Goal: Transaction & Acquisition: Purchase product/service

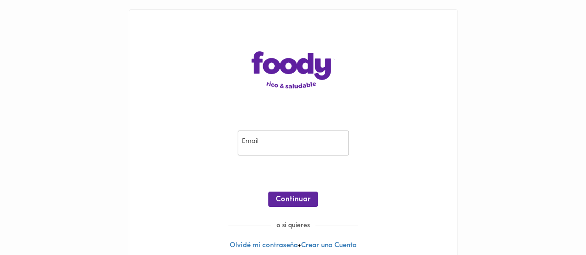
click at [312, 137] on input "email" at bounding box center [293, 143] width 111 height 25
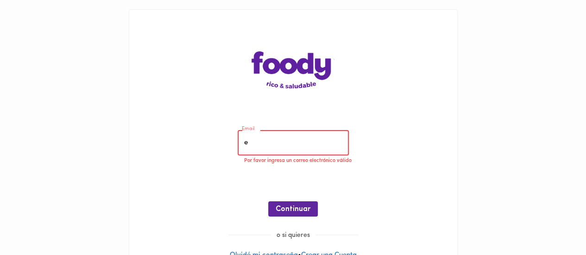
type input "[EMAIL_ADDRESS][DOMAIN_NAME]"
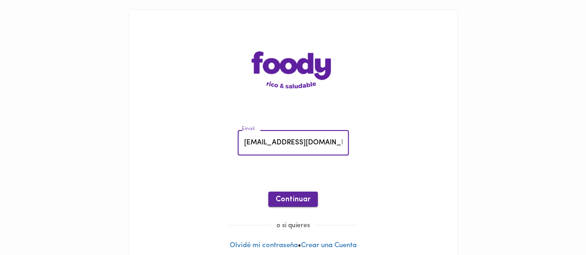
click at [290, 198] on span "Continuar" at bounding box center [293, 199] width 35 height 9
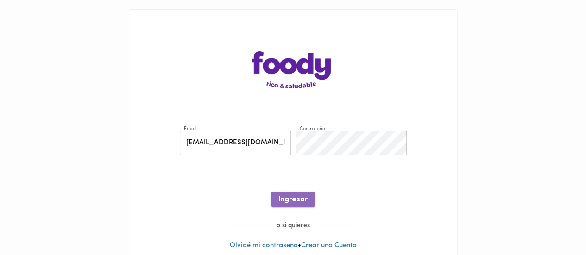
click at [283, 201] on span "Ingresar" at bounding box center [292, 199] width 29 height 9
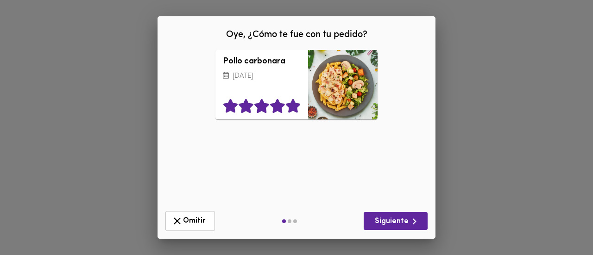
click at [287, 108] on icon at bounding box center [293, 106] width 14 height 14
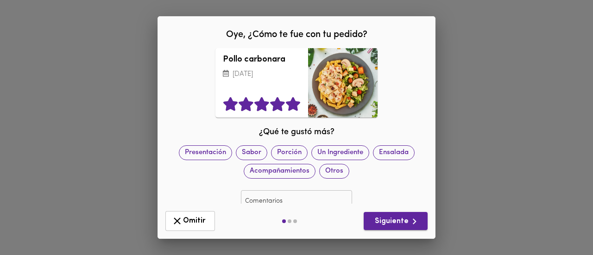
click at [378, 221] on span "Siguiente" at bounding box center [395, 222] width 49 height 12
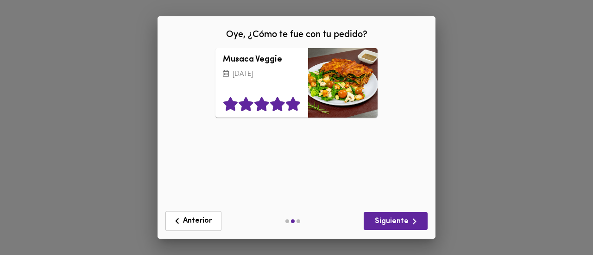
click at [287, 102] on icon at bounding box center [293, 104] width 14 height 14
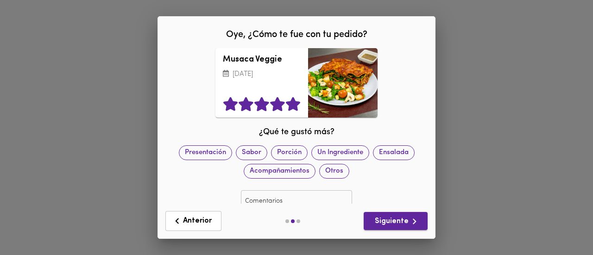
click at [392, 224] on span "Siguiente" at bounding box center [395, 222] width 49 height 12
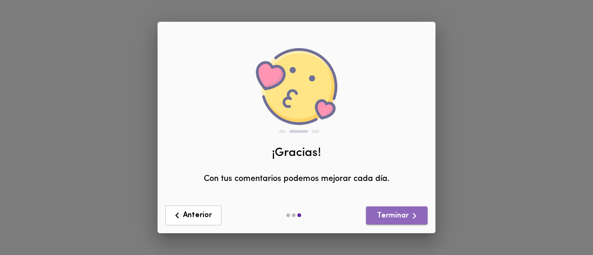
click at [391, 215] on span "Terminar" at bounding box center [396, 216] width 47 height 12
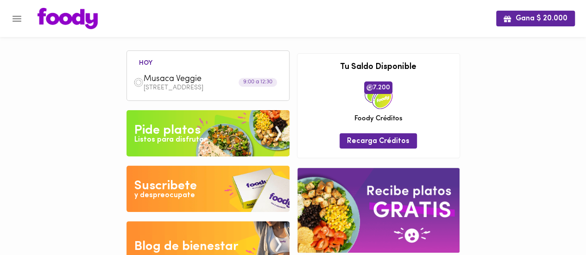
click at [19, 24] on icon "Menu" at bounding box center [17, 19] width 12 height 12
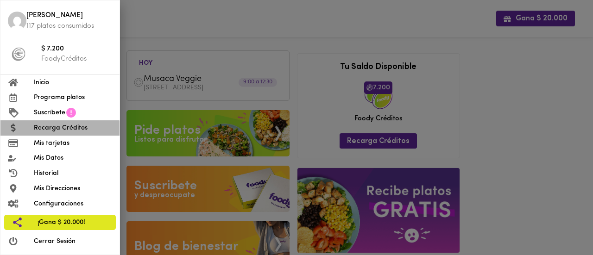
click at [57, 129] on span "Recarga Créditos" at bounding box center [73, 128] width 78 height 10
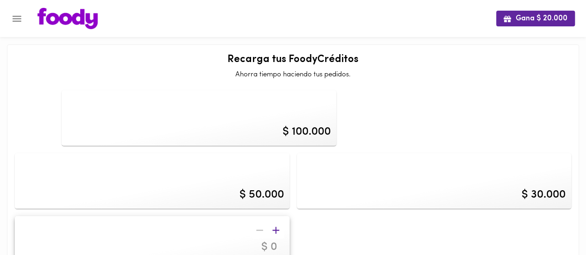
click at [284, 241] on input "number" at bounding box center [219, 247] width 129 height 13
type input "200000"
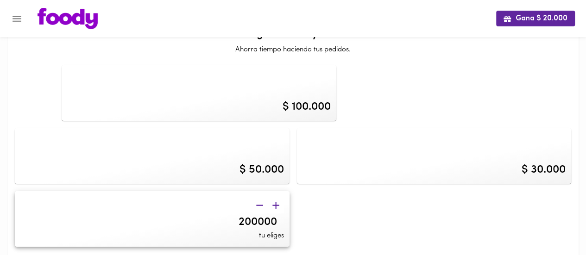
scroll to position [46, 0]
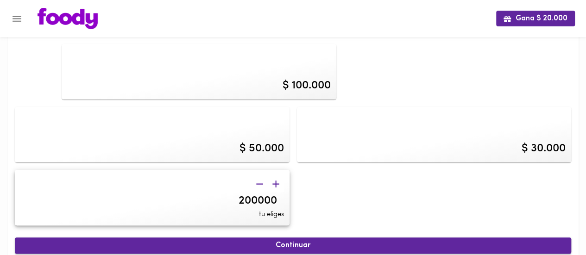
click at [394, 241] on span "Continuar" at bounding box center [293, 245] width 536 height 9
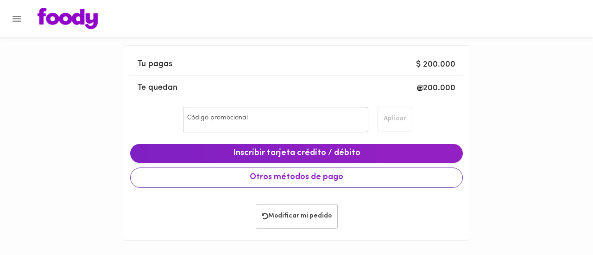
click at [352, 181] on span "Otros métodos de pago" at bounding box center [296, 178] width 317 height 10
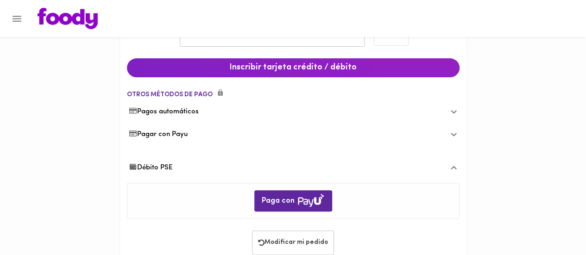
scroll to position [110, 0]
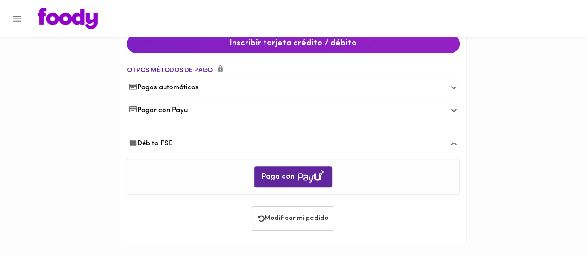
click at [177, 144] on div "Débito PSE" at bounding box center [286, 144] width 314 height 10
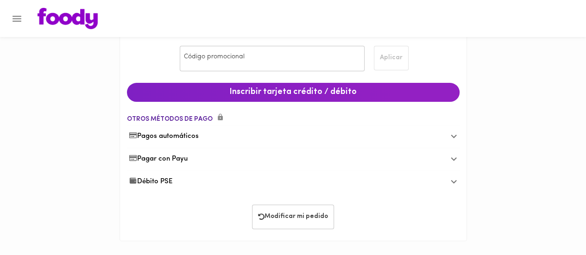
scroll to position [59, 0]
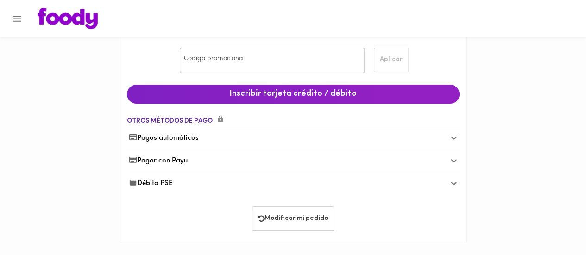
click at [169, 182] on span "Débito PSE" at bounding box center [151, 184] width 44 height 10
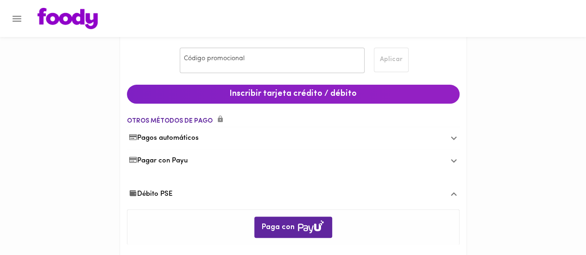
scroll to position [110, 0]
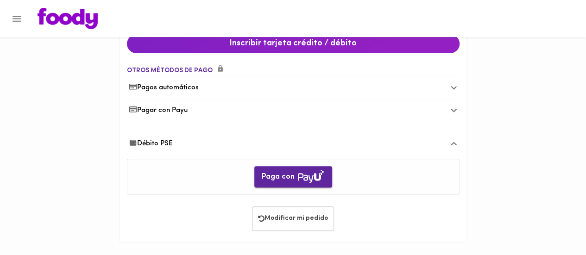
click at [292, 178] on span "Paga con" at bounding box center [293, 177] width 63 height 15
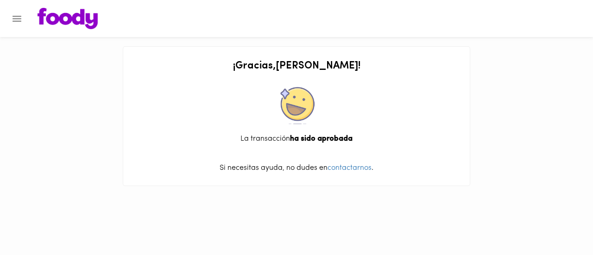
click at [16, 16] on icon "Menu" at bounding box center [17, 19] width 9 height 6
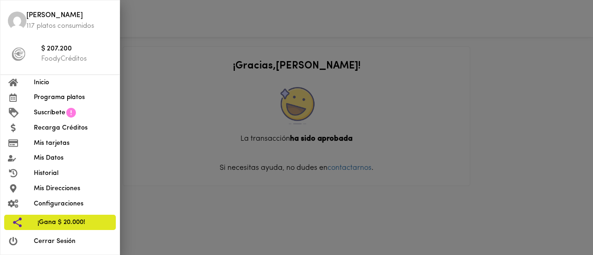
click at [35, 79] on span "Inicio" at bounding box center [73, 83] width 78 height 10
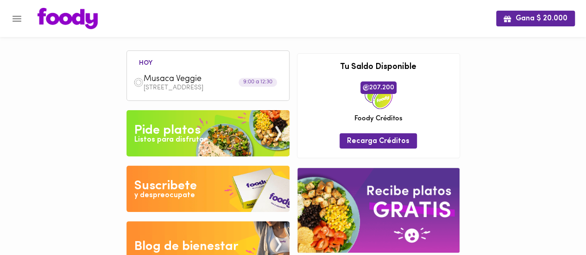
click at [177, 89] on p "[STREET_ADDRESS]" at bounding box center [213, 88] width 139 height 6
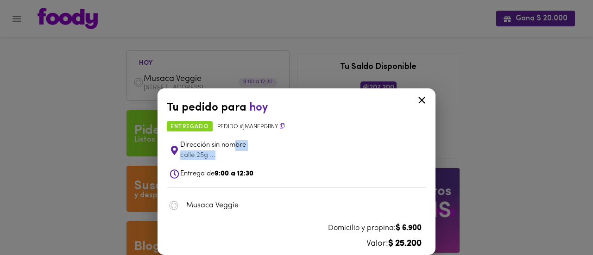
click at [234, 151] on div "Dirección sin nombre calle 25g ..." at bounding box center [302, 150] width 244 height 20
click at [179, 151] on icon at bounding box center [175, 150] width 12 height 9
click at [419, 101] on icon at bounding box center [422, 100] width 12 height 12
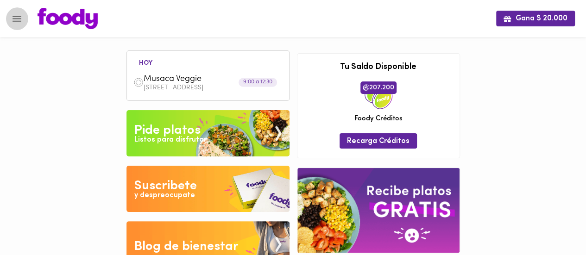
click at [17, 21] on icon "Menu" at bounding box center [17, 19] width 12 height 12
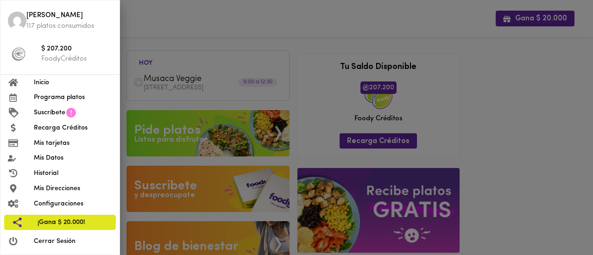
click at [69, 100] on span "Programa platos" at bounding box center [73, 98] width 78 height 10
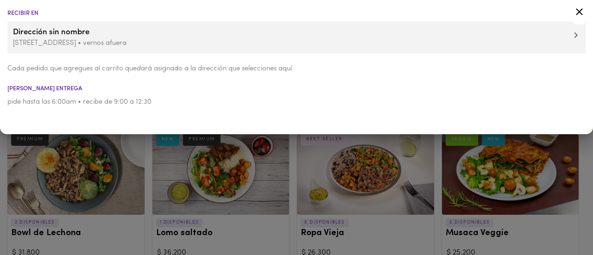
click at [99, 44] on p "calle 25g # 73b 90 • vernos afuera" at bounding box center [296, 43] width 567 height 10
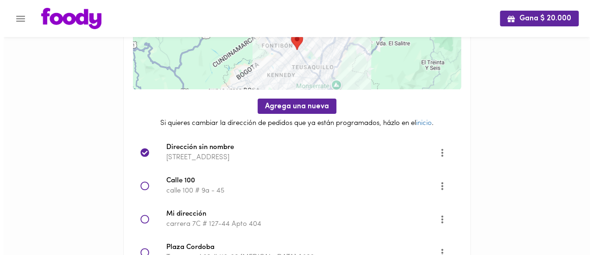
scroll to position [119, 0]
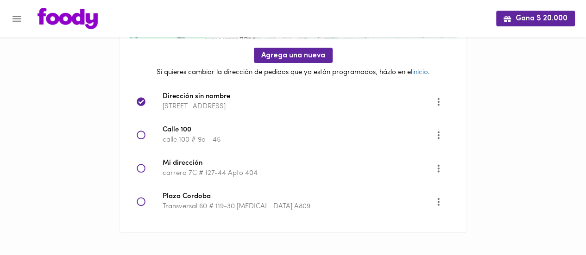
click at [143, 134] on icon at bounding box center [141, 135] width 9 height 9
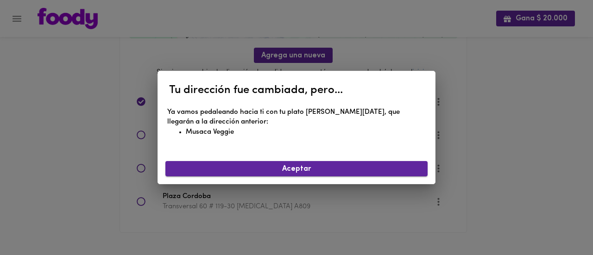
click at [283, 170] on span "Aceptar" at bounding box center [296, 169] width 247 height 9
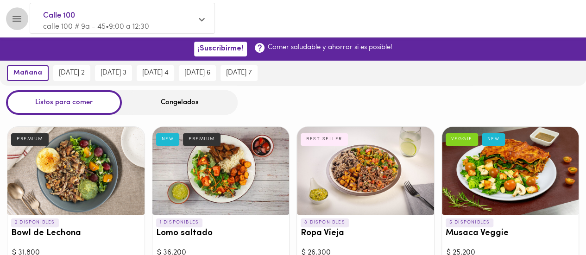
click at [12, 16] on icon "Menu" at bounding box center [17, 19] width 12 height 12
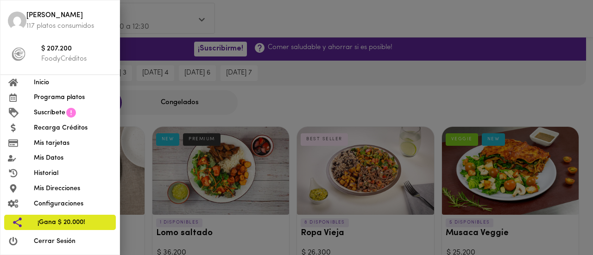
click at [38, 82] on span "Inicio" at bounding box center [73, 83] width 78 height 10
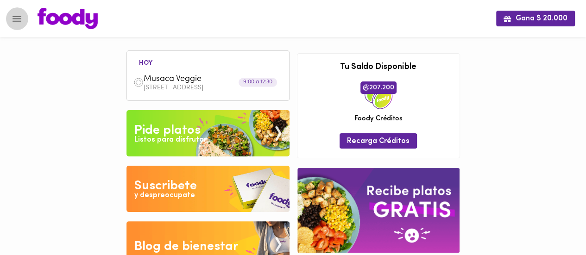
click at [10, 17] on button "Menu" at bounding box center [17, 18] width 23 height 23
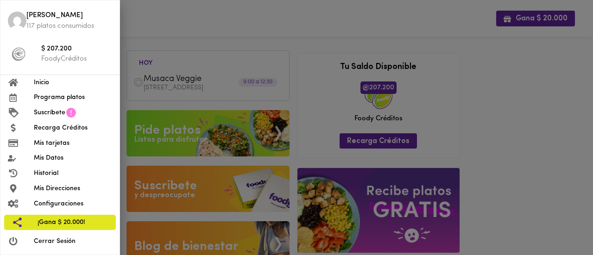
click at [53, 95] on span "Programa platos" at bounding box center [73, 98] width 78 height 10
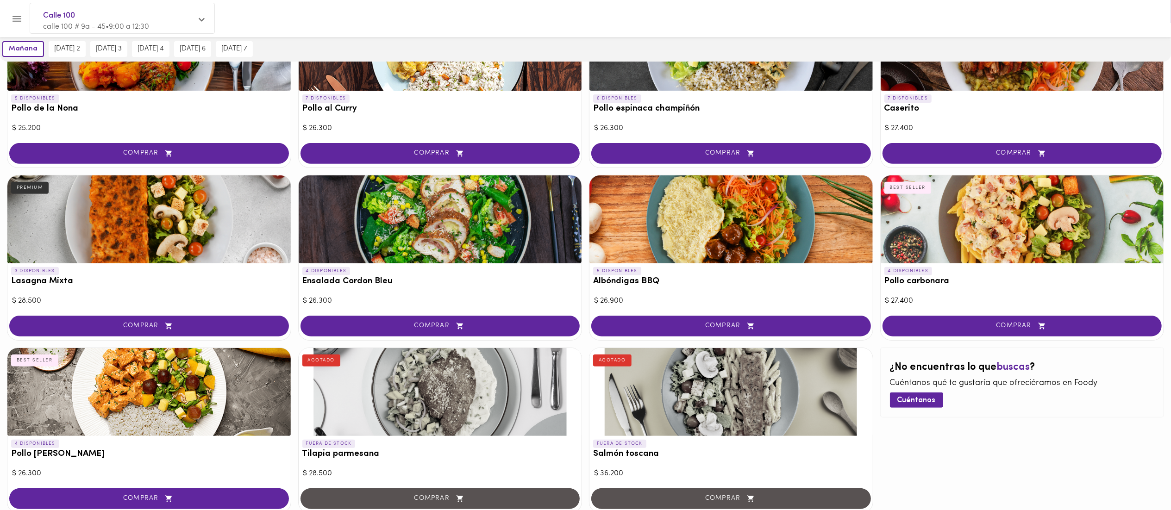
scroll to position [354, 0]
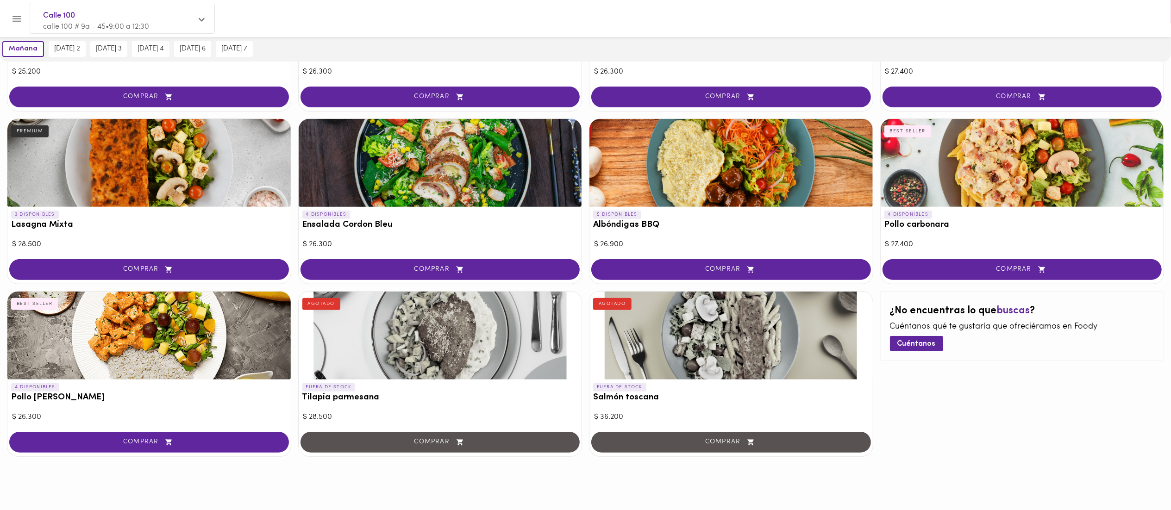
click at [167, 255] on div at bounding box center [148, 336] width 283 height 88
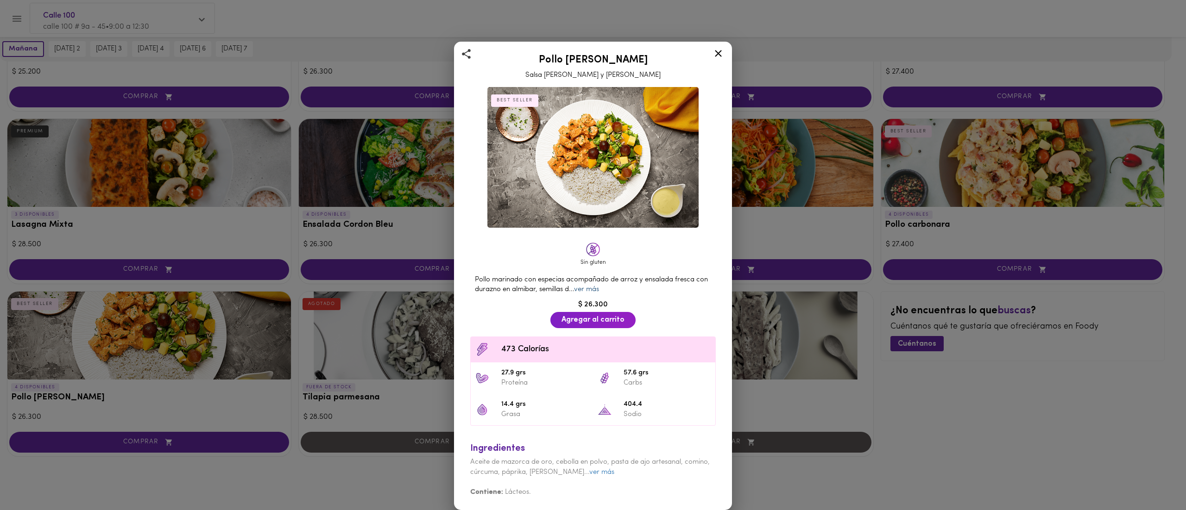
click at [592, 255] on link "ver más" at bounding box center [586, 289] width 25 height 7
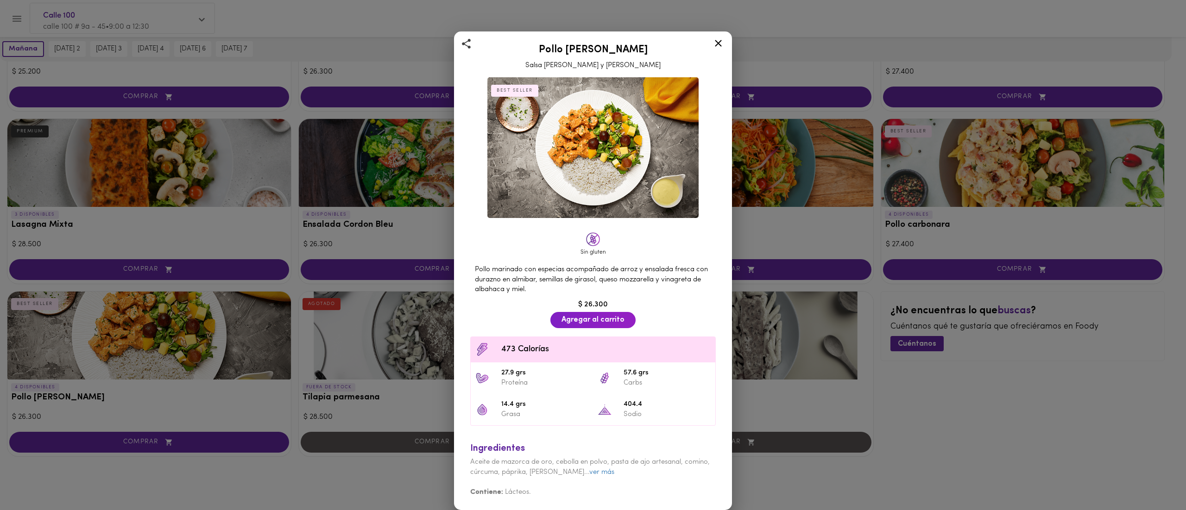
click at [592, 48] on icon at bounding box center [718, 44] width 12 height 12
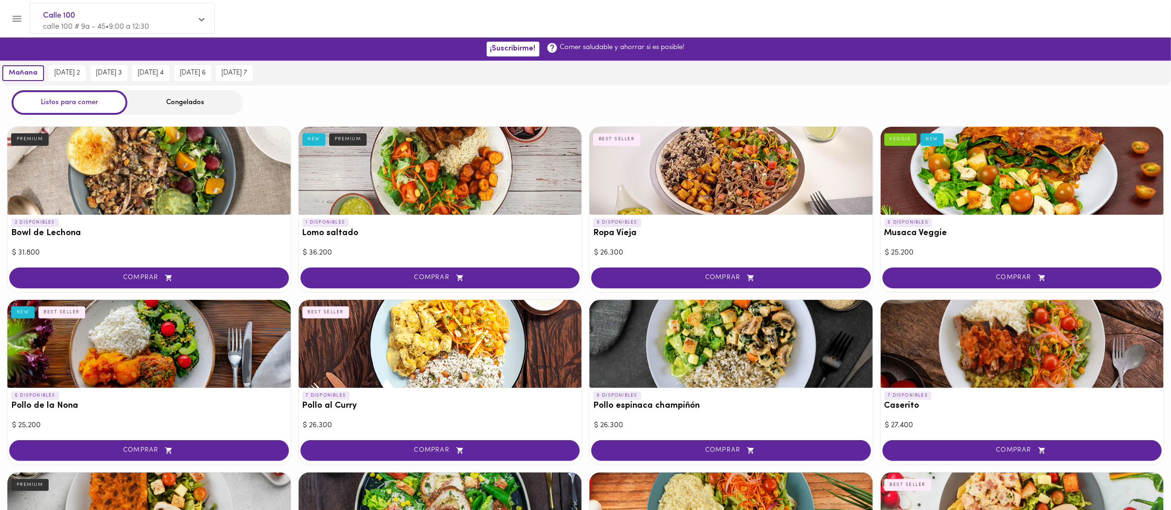
click at [427, 156] on div at bounding box center [440, 171] width 283 height 88
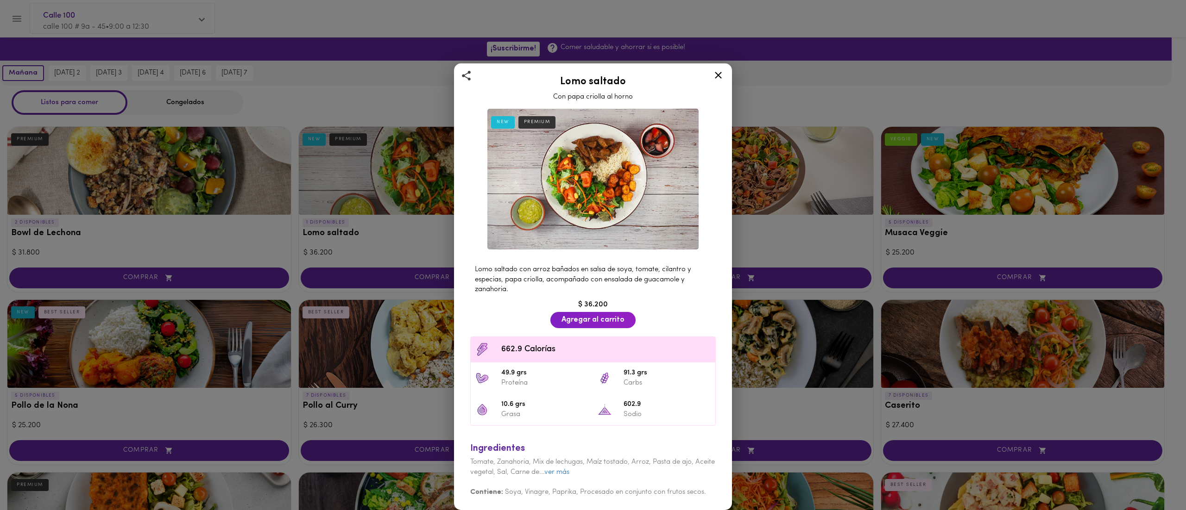
click at [592, 100] on div "Lomo saltado Con papa criolla al horno NEW PREMIUM Lomo saltado con arroz bañad…" at bounding box center [593, 255] width 1186 height 510
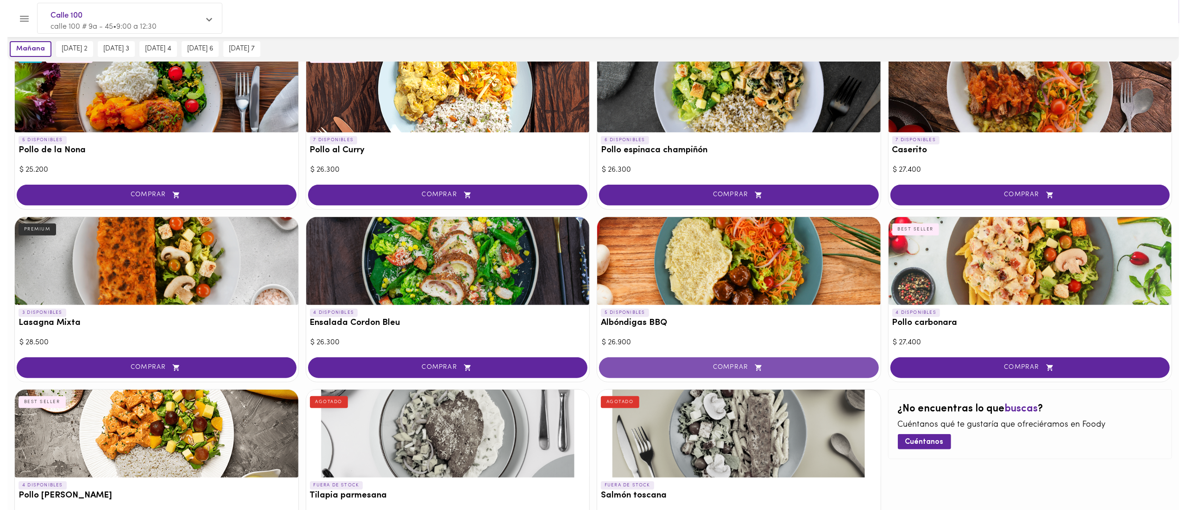
scroll to position [354, 0]
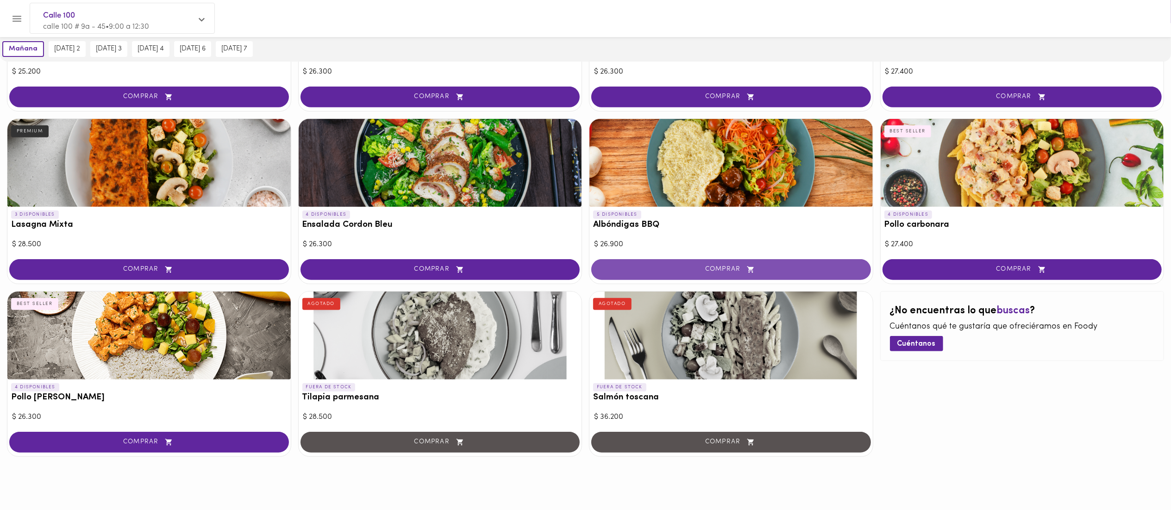
click at [592, 255] on button "COMPRAR" at bounding box center [731, 269] width 280 height 21
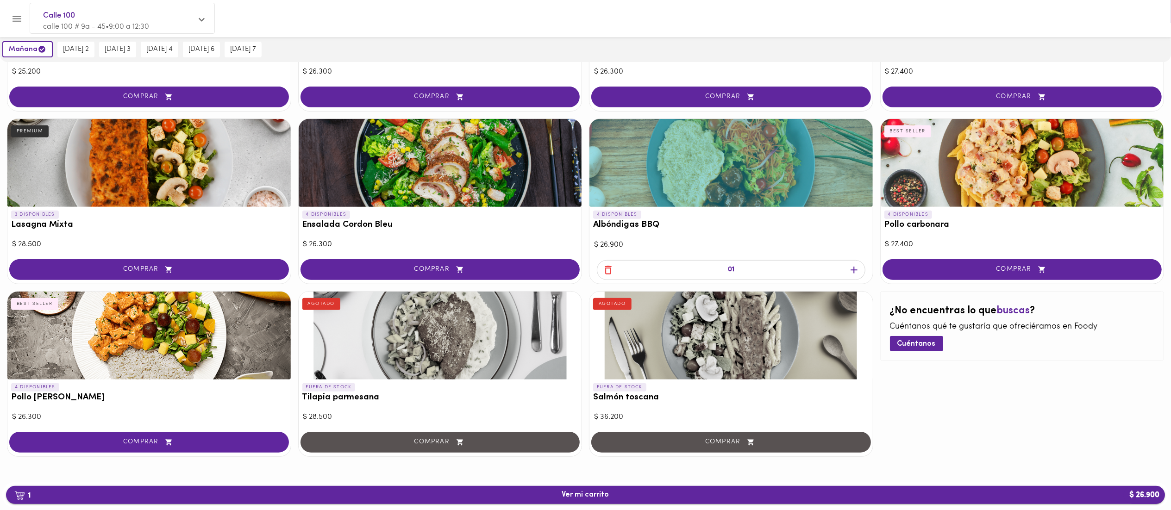
click at [592, 255] on button "1 Ver mi carrito $ 26.900" at bounding box center [585, 495] width 1159 height 18
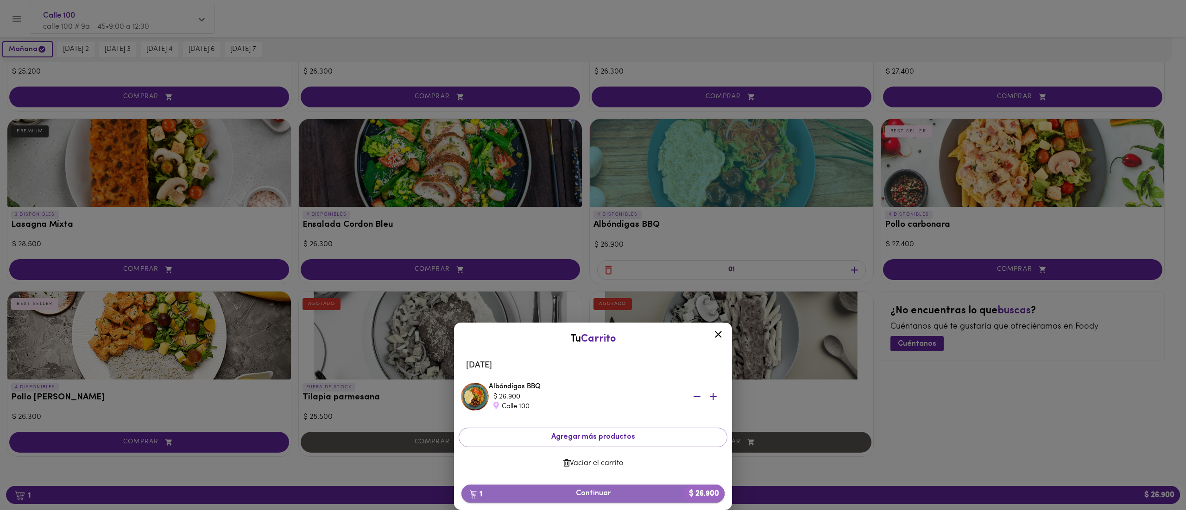
click at [592, 255] on span "1 Continuar $ 26.900" at bounding box center [593, 494] width 248 height 9
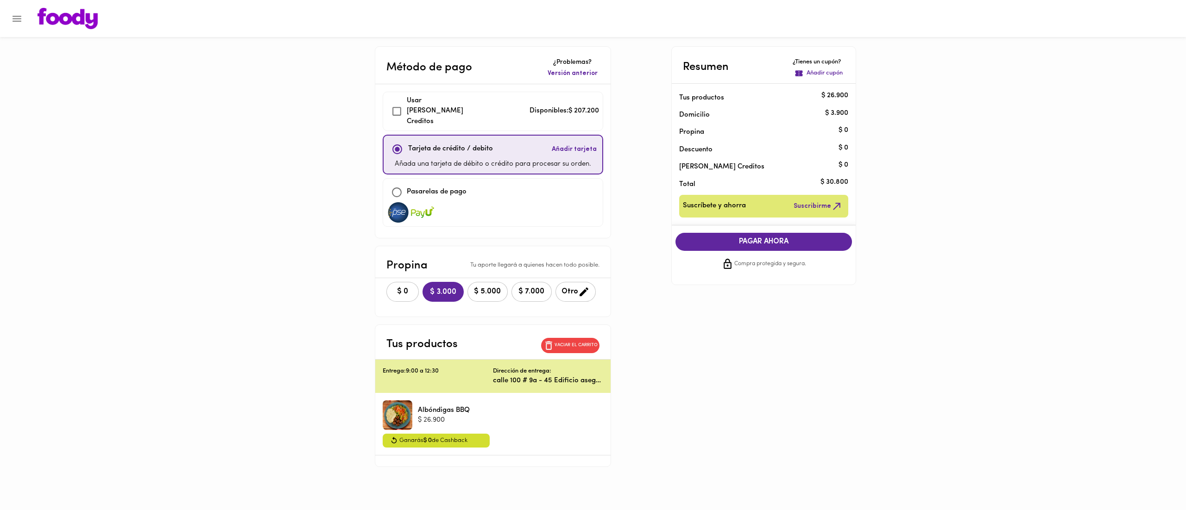
checkbox input "true"
click at [592, 245] on span "COMPRAR AHORA" at bounding box center [764, 242] width 158 height 8
